Goal: Check status: Check status

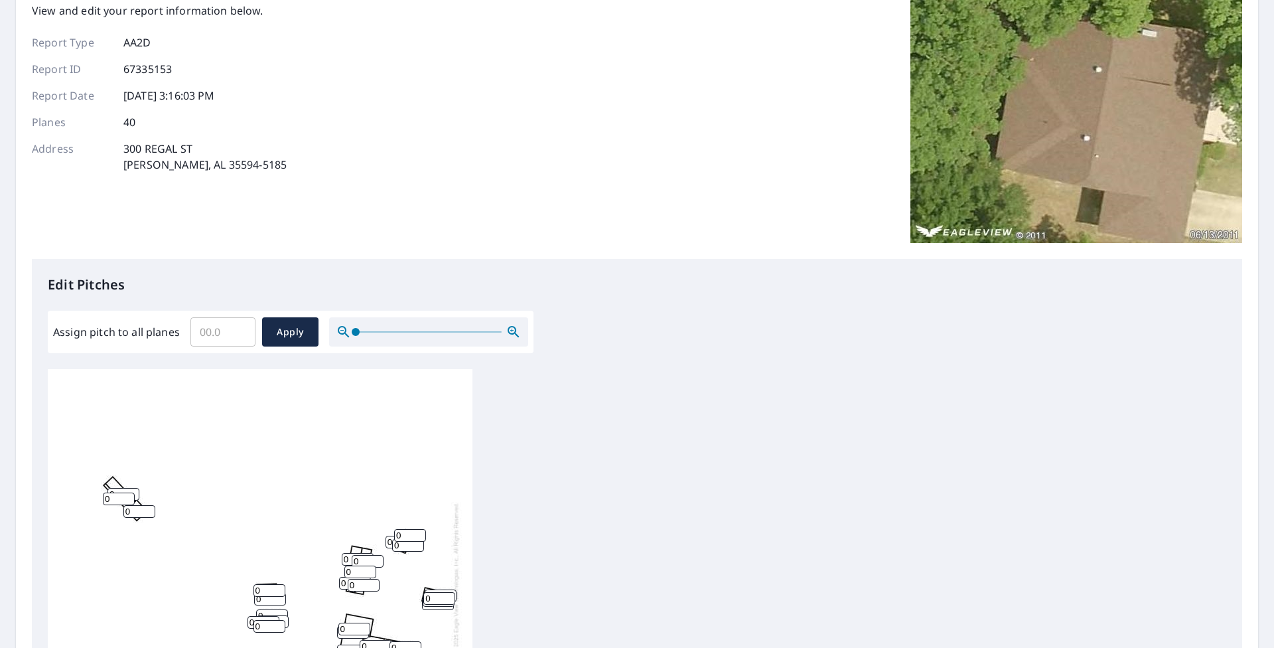
scroll to position [71, 0]
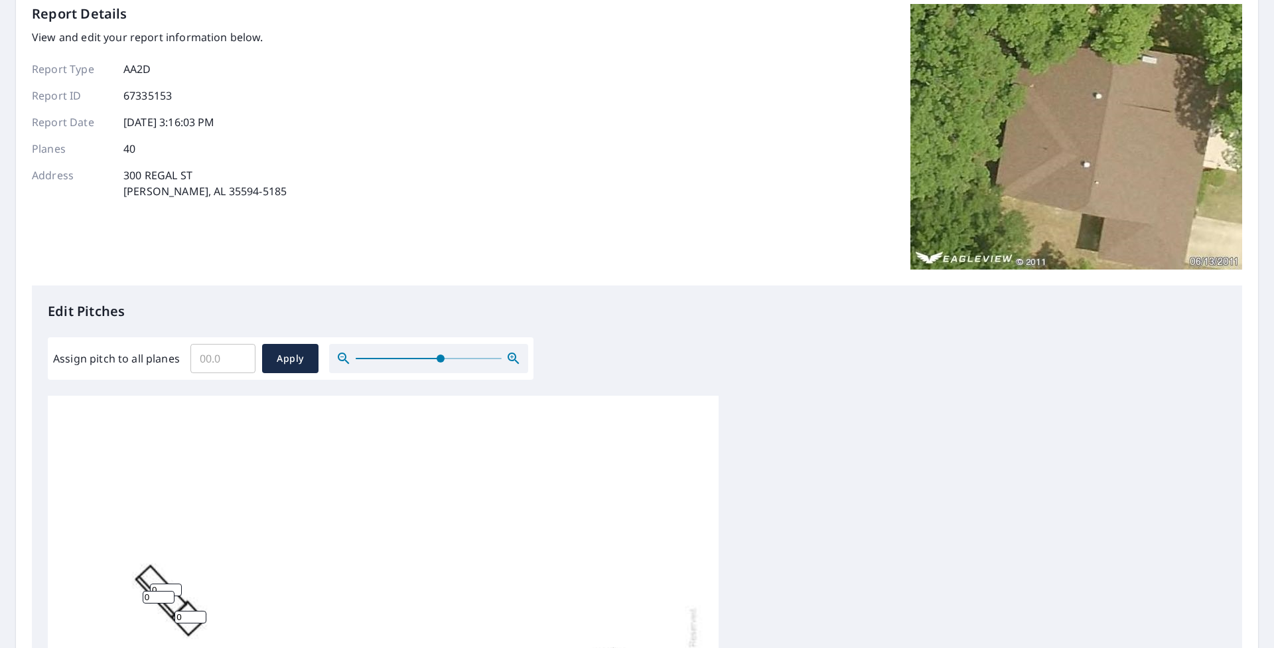
drag, startPoint x: 356, startPoint y: 359, endPoint x: 440, endPoint y: 360, distance: 84.3
click at [440, 360] on span at bounding box center [441, 358] width 8 height 8
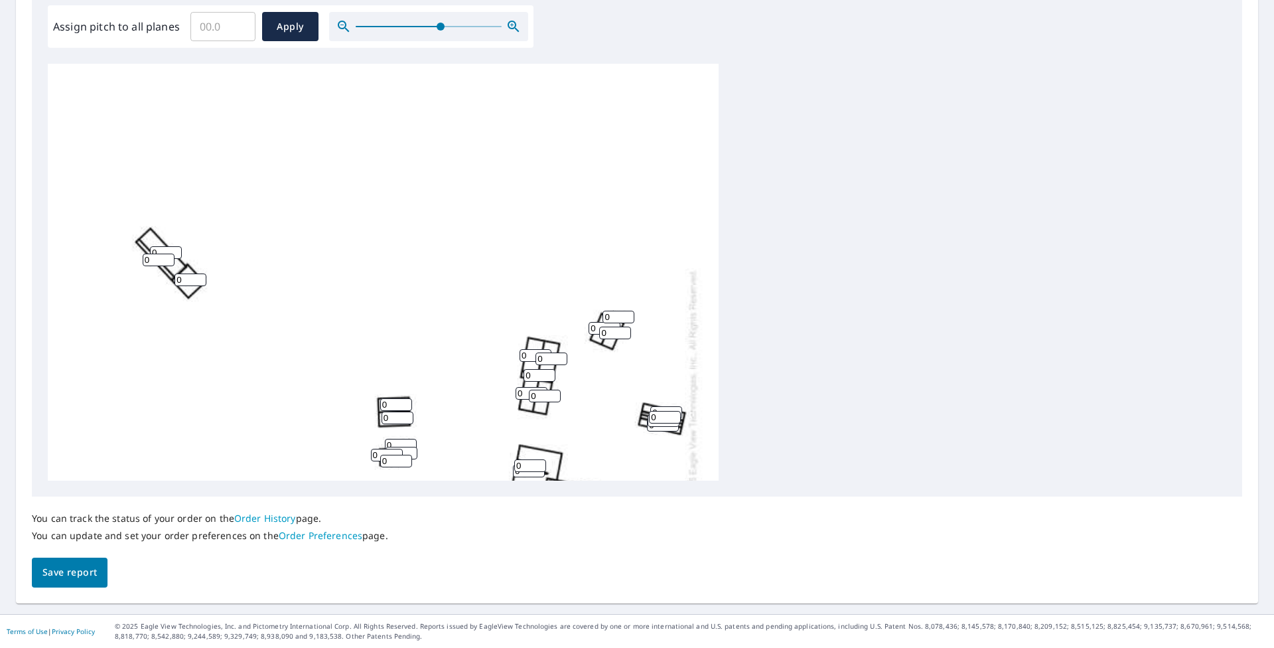
scroll to position [0, 0]
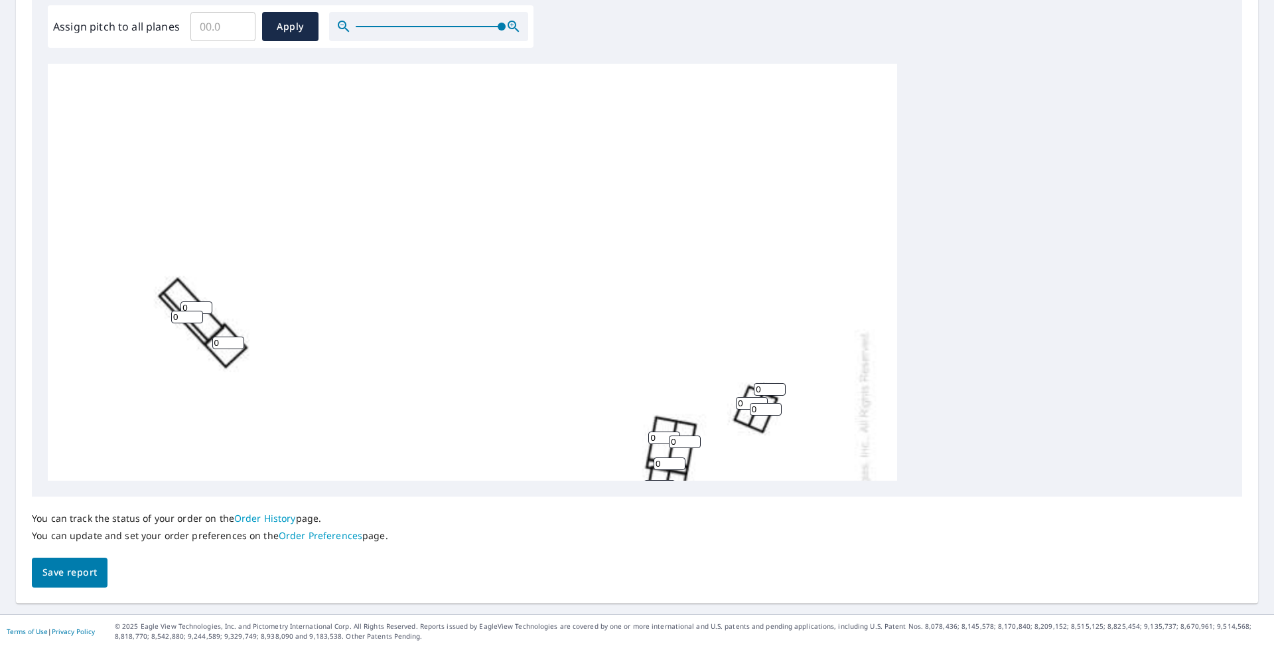
drag, startPoint x: 442, startPoint y: 23, endPoint x: 503, endPoint y: 28, distance: 61.2
click at [503, 28] on span at bounding box center [502, 27] width 8 height 8
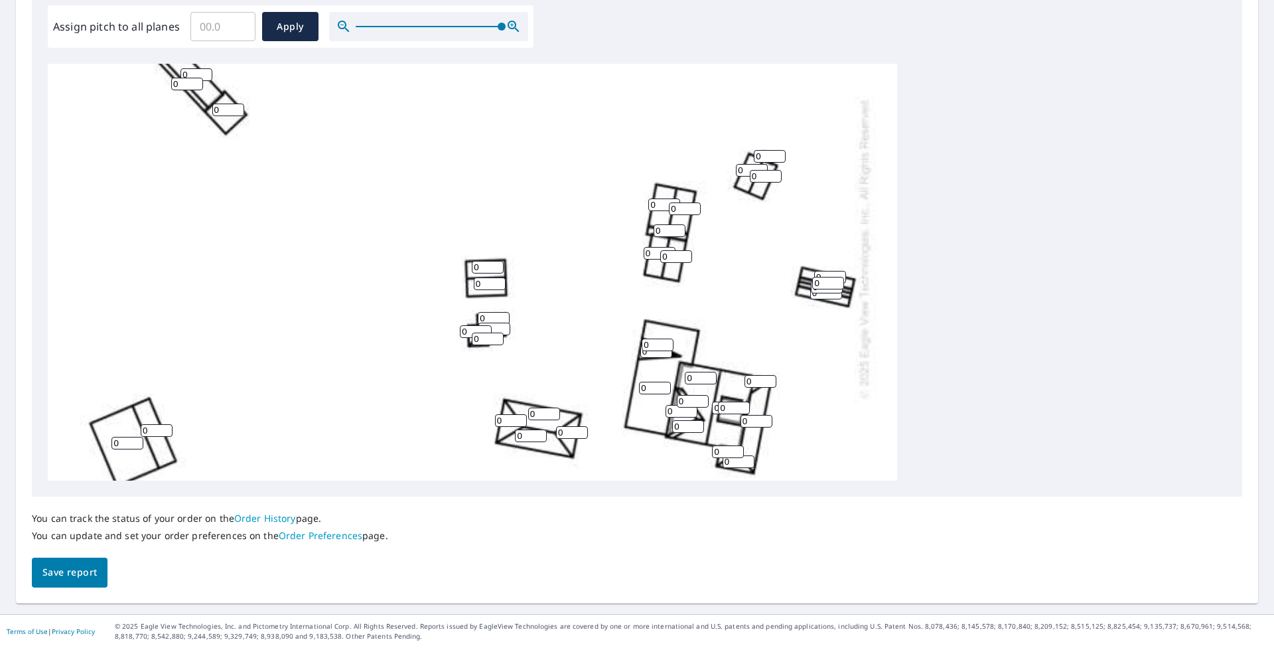
scroll to position [232, 0]
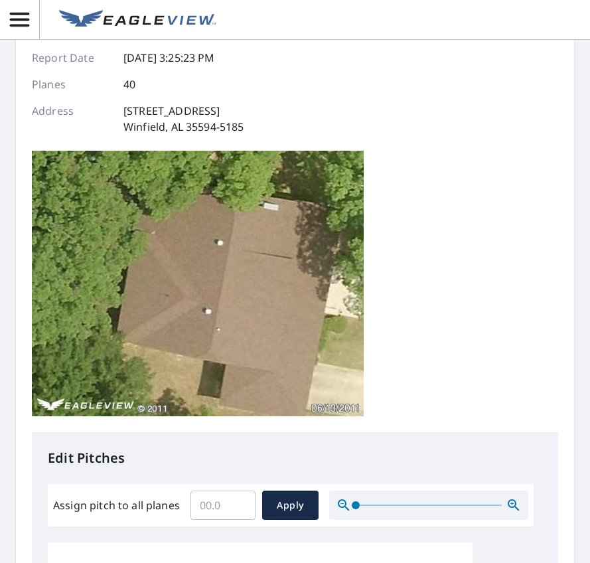
scroll to position [133, 0]
